Goal: Information Seeking & Learning: Check status

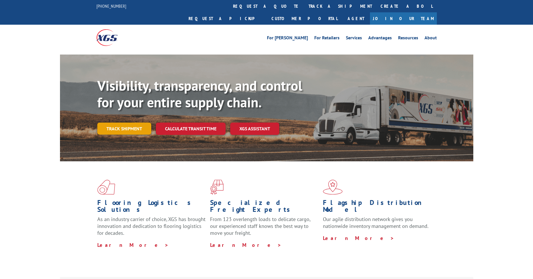
click at [110, 123] on link "Track shipment" at bounding box center [124, 129] width 54 height 12
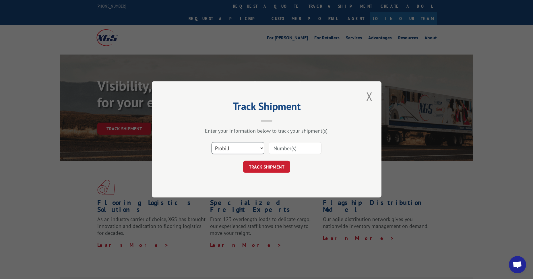
drag, startPoint x: 227, startPoint y: 148, endPoint x: 228, endPoint y: 155, distance: 7.3
click at [228, 149] on select "Select category... Probill BOL PO" at bounding box center [238, 148] width 53 height 12
select select "bol"
click at [212, 142] on select "Select category... Probill BOL PO" at bounding box center [238, 148] width 53 height 12
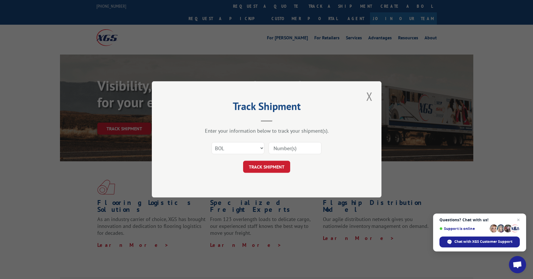
click at [278, 148] on input at bounding box center [295, 148] width 53 height 12
paste input "4888215"
type input "4888215"
click at [254, 163] on button "TRACK SHIPMENT" at bounding box center [266, 167] width 47 height 12
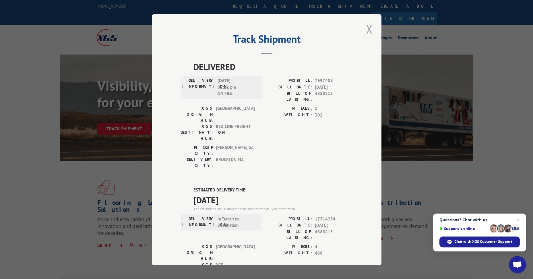
click at [368, 28] on button "Close modal" at bounding box center [370, 29] width 10 height 16
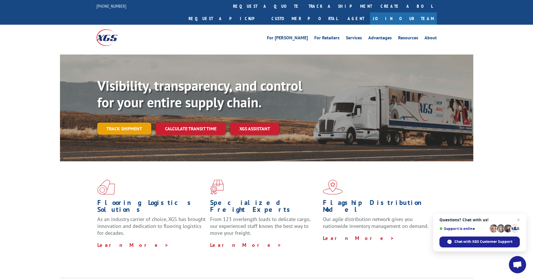
drag, startPoint x: 129, startPoint y: 117, endPoint x: 119, endPoint y: 123, distance: 11.6
click at [129, 123] on link "Track shipment" at bounding box center [124, 129] width 54 height 12
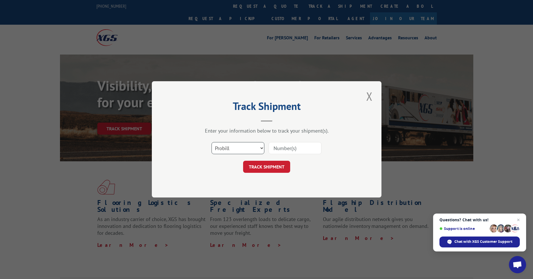
drag, startPoint x: 220, startPoint y: 146, endPoint x: 223, endPoint y: 151, distance: 5.9
click at [221, 147] on select "Select category... Probill BOL PO" at bounding box center [238, 148] width 53 height 12
select select "bol"
click at [212, 142] on select "Select category... Probill BOL PO" at bounding box center [238, 148] width 53 height 12
click at [299, 147] on input at bounding box center [295, 148] width 53 height 12
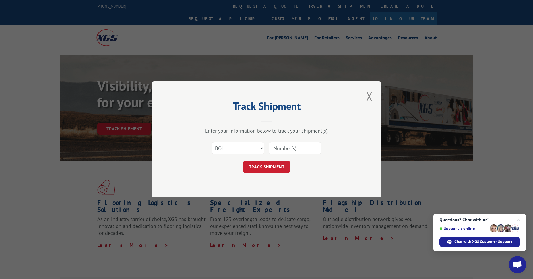
paste input "5941434"
type input "5941434"
click at [259, 170] on button "TRACK SHIPMENT" at bounding box center [266, 167] width 47 height 12
